Goal: Transaction & Acquisition: Purchase product/service

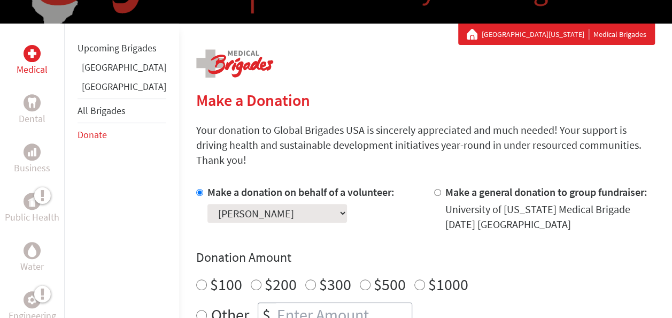
scroll to position [177, 0]
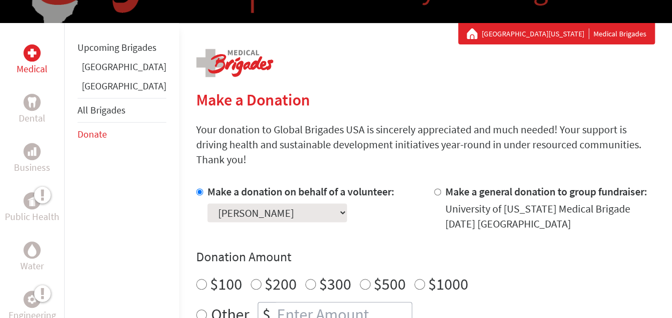
click at [93, 73] on link "[GEOGRAPHIC_DATA]" at bounding box center [124, 66] width 85 height 12
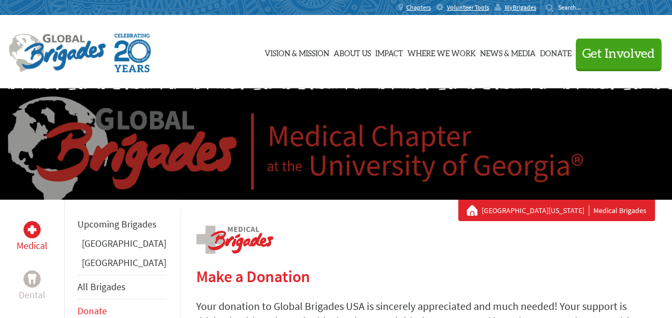
scroll to position [270, 0]
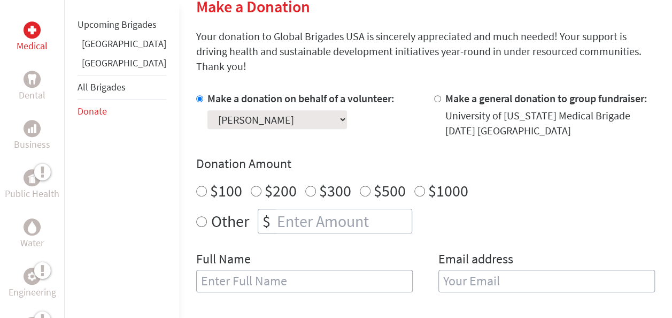
click at [196, 216] on input "Other" at bounding box center [201, 221] width 11 height 11
radio input "true"
click at [275, 209] on input "number" at bounding box center [343, 221] width 137 height 24
type input "250"
click at [279, 270] on input "text" at bounding box center [304, 281] width 217 height 22
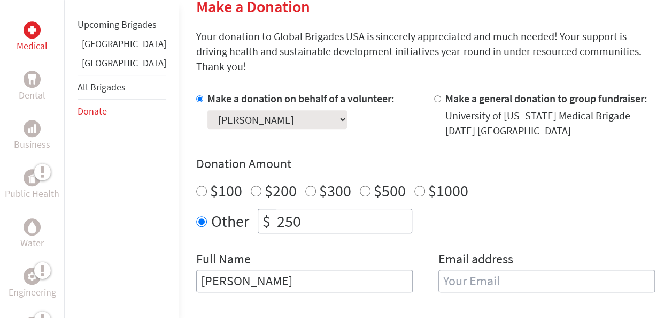
type input "[PERSON_NAME]"
type input "[EMAIL_ADDRESS][DOMAIN_NAME]"
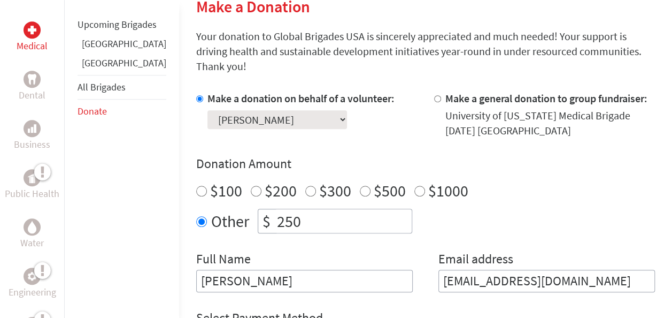
scroll to position [437, 0]
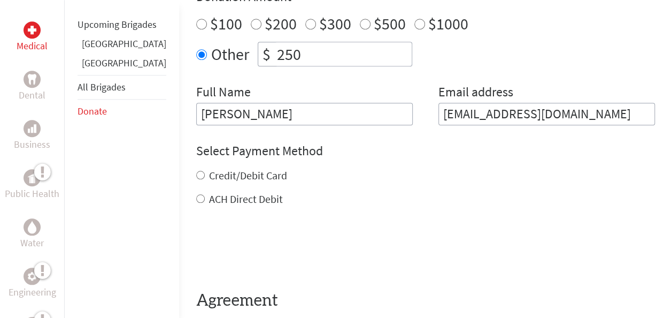
click at [196, 168] on div "Credit/Debit Card" at bounding box center [425, 175] width 459 height 15
click at [196, 171] on input "Credit/Debit Card" at bounding box center [200, 175] width 9 height 9
radio input "true"
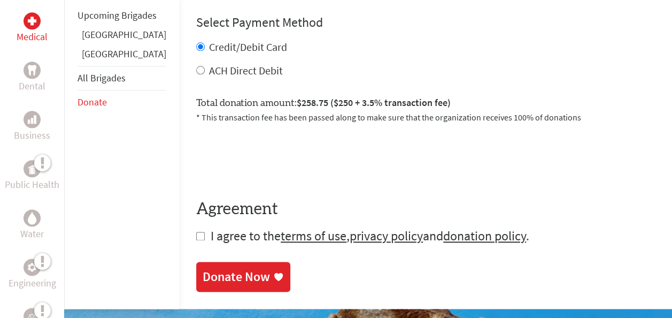
scroll to position [565, 0]
click at [196, 232] on input "checkbox" at bounding box center [200, 236] width 9 height 9
checkbox input "true"
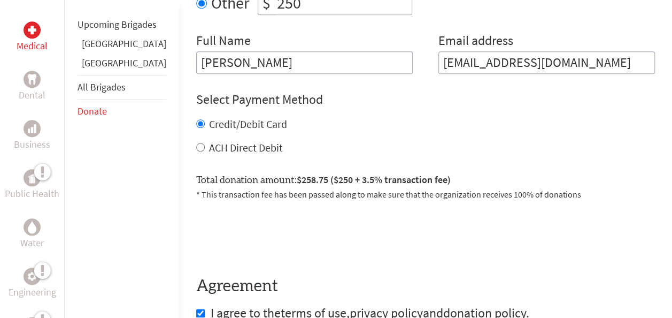
scroll to position [577, 0]
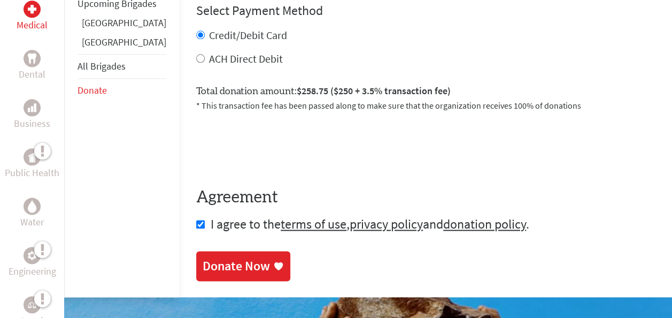
click at [203, 257] on div "Donate Now" at bounding box center [236, 265] width 67 height 17
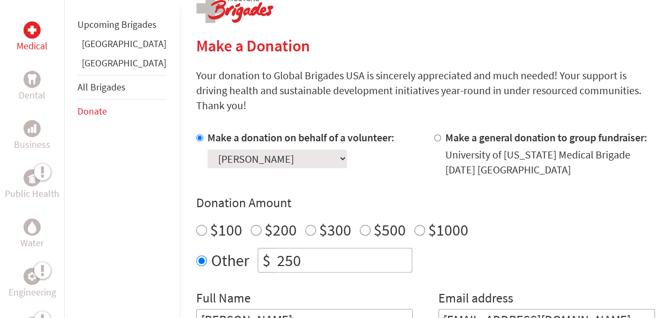
scroll to position [233, 0]
